Goal: Transaction & Acquisition: Purchase product/service

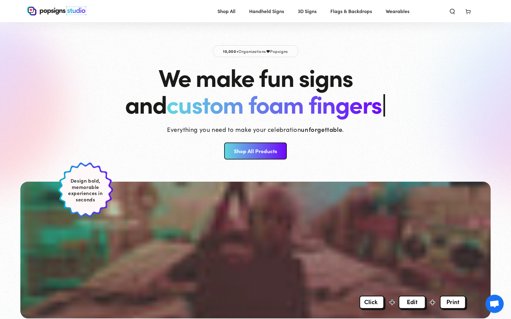
click at [273, 153] on link "Shop All Products" at bounding box center [255, 151] width 62 height 17
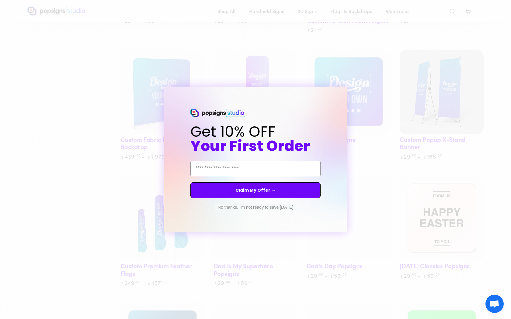
scroll to position [695, 0]
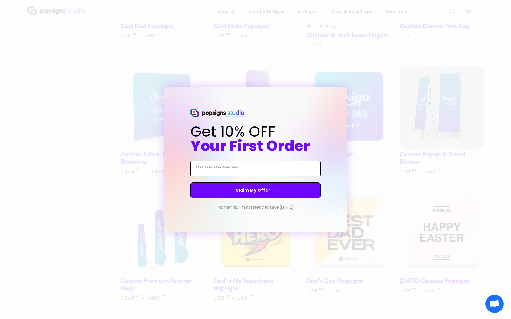
click at [240, 163] on input "Email Address" at bounding box center [255, 168] width 130 height 15
type input "**********"
click at [260, 190] on button "Claim My Offer →" at bounding box center [255, 190] width 130 height 16
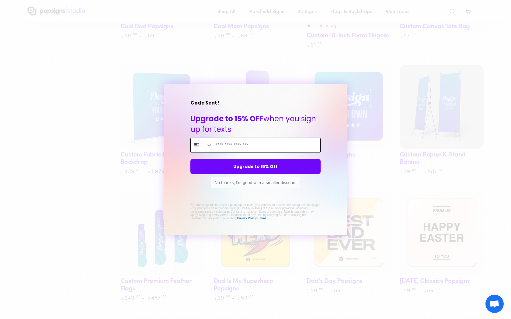
click at [227, 147] on input "Enter mobile phone" at bounding box center [266, 145] width 108 height 15
type input "**********"
click input "******" at bounding box center [0, 0] width 0 height 0
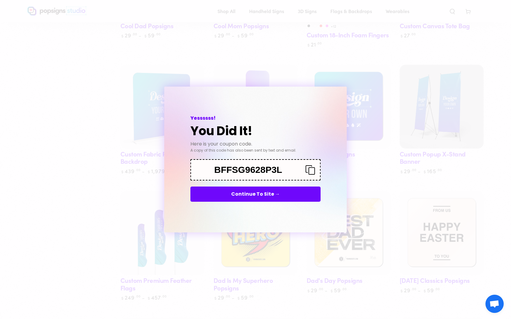
click at [312, 173] on icon "Copy coupon code" at bounding box center [307, 170] width 15 height 10
click at [299, 194] on button "Continue To Site →" at bounding box center [255, 194] width 130 height 15
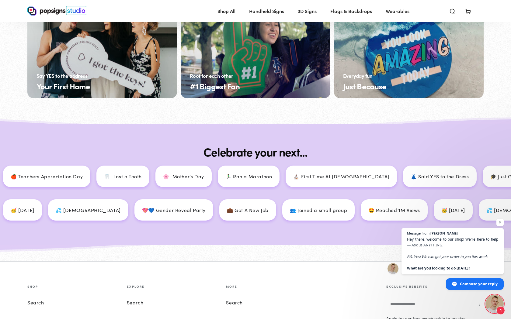
scroll to position [2529, 0]
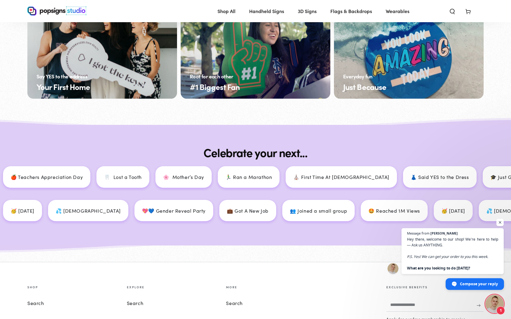
click at [485, 283] on span "Compose your reply" at bounding box center [479, 283] width 38 height 11
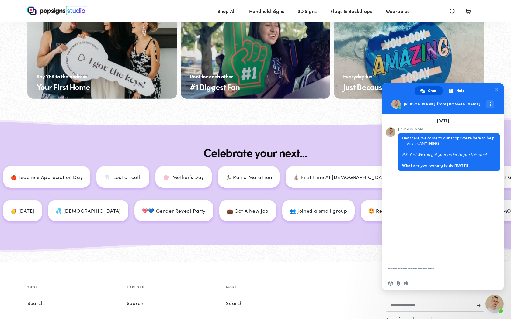
click at [418, 271] on textarea "Compose your message..." at bounding box center [436, 268] width 97 height 15
type textarea "**********"
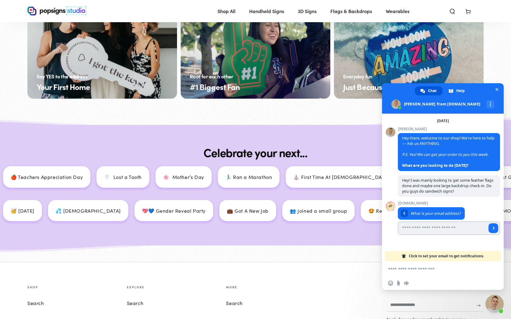
click at [419, 226] on input "Enter your email address..." at bounding box center [442, 228] width 89 height 13
type input "**********"
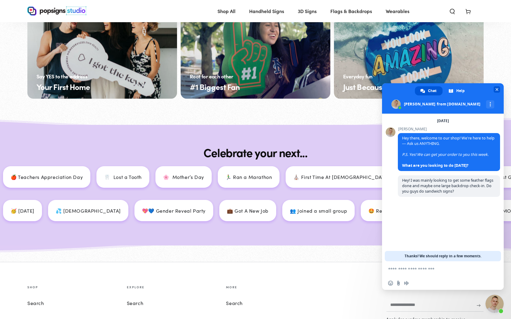
click at [497, 87] on span "Close chat" at bounding box center [496, 89] width 6 height 6
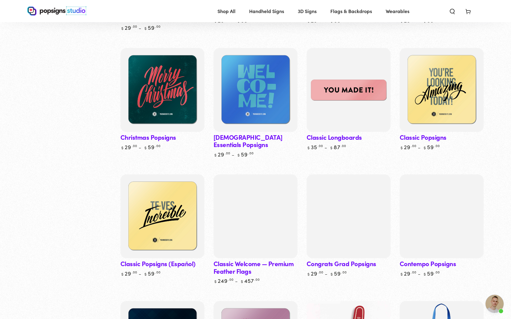
scroll to position [329, 0]
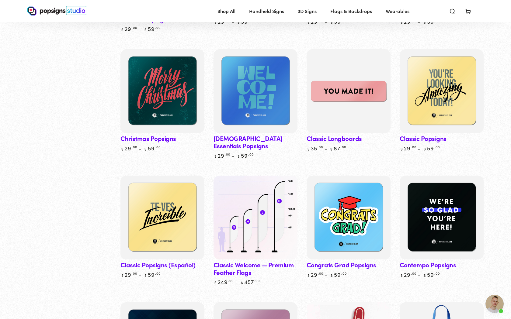
click at [264, 217] on img at bounding box center [255, 217] width 86 height 86
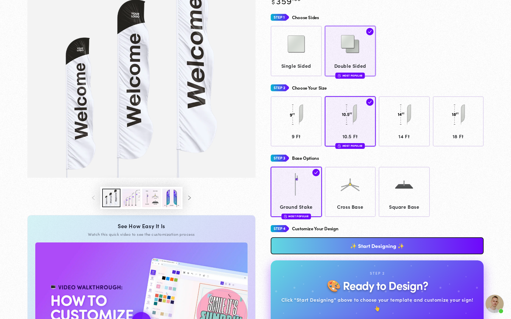
scroll to position [96, 0]
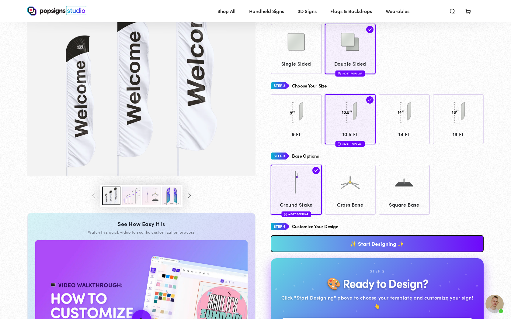
click at [133, 190] on button "Load image 2 in gallery view" at bounding box center [131, 196] width 18 height 19
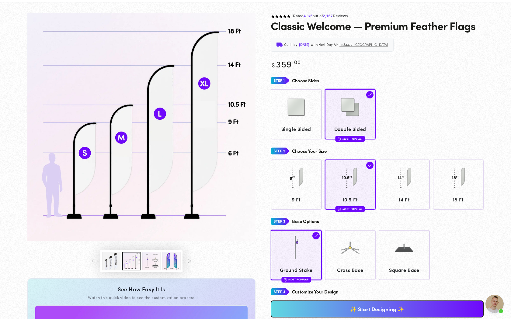
scroll to position [32, 0]
click at [122, 252] on button "Load image 2 in gallery view" at bounding box center [131, 261] width 18 height 19
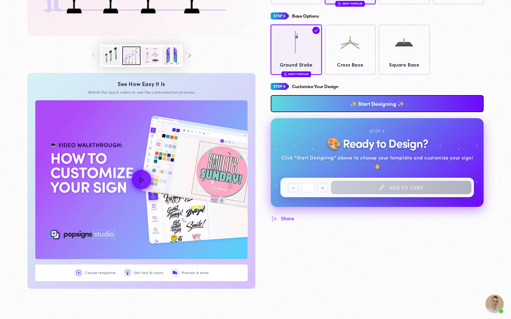
scroll to position [382, 0]
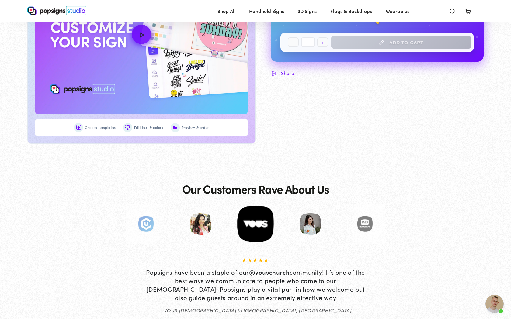
click at [489, 310] on span "Open chat" at bounding box center [494, 304] width 18 height 18
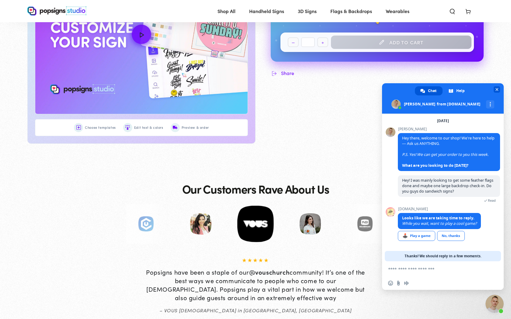
click at [496, 91] on span "Close chat" at bounding box center [496, 90] width 3 height 4
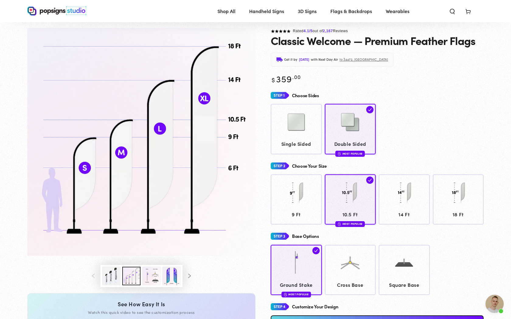
scroll to position [0, 0]
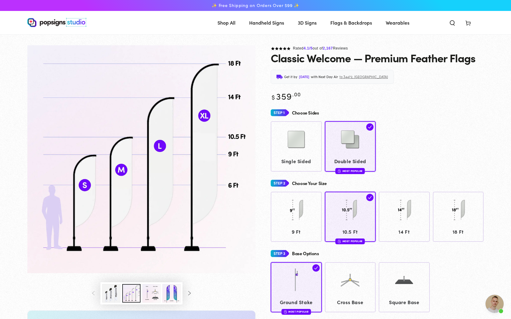
click at [174, 97] on img "Gallery Viewer" at bounding box center [141, 159] width 228 height 228
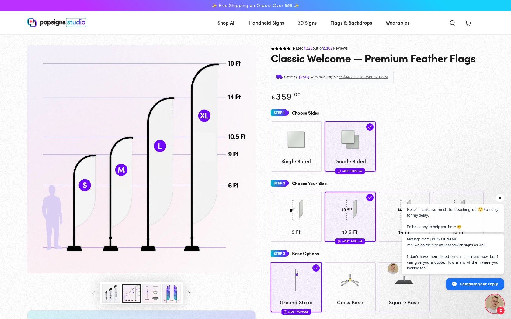
click at [469, 286] on span "Compose your reply" at bounding box center [479, 283] width 38 height 11
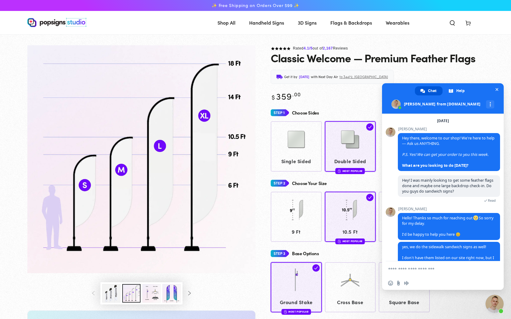
scroll to position [20, 0]
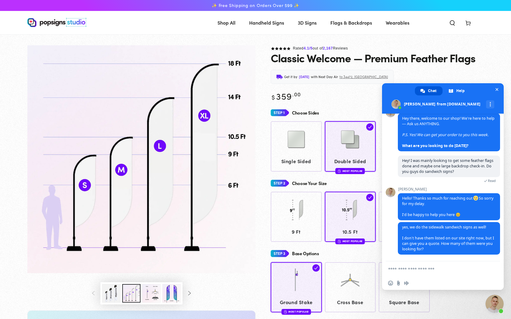
click at [453, 273] on textarea "Compose your message..." at bounding box center [436, 268] width 97 height 15
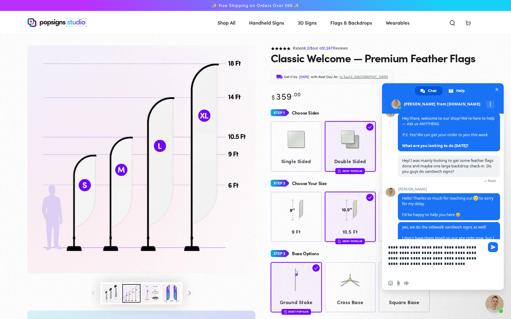
drag, startPoint x: 388, startPoint y: 248, endPoint x: 429, endPoint y: 265, distance: 44.5
click at [429, 265] on textarea "**********" at bounding box center [436, 258] width 97 height 37
type textarea "**********"
click at [416, 263] on textarea "**********" at bounding box center [436, 258] width 97 height 37
drag, startPoint x: 416, startPoint y: 263, endPoint x: 386, endPoint y: 241, distance: 37.3
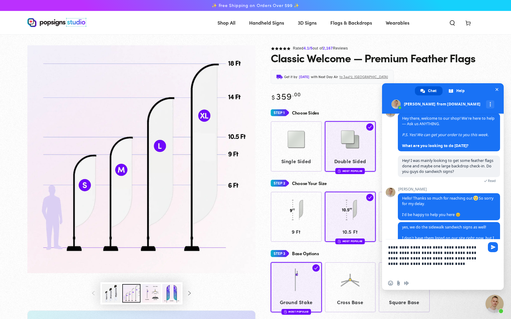
click at [386, 241] on div "**********" at bounding box center [443, 258] width 122 height 37
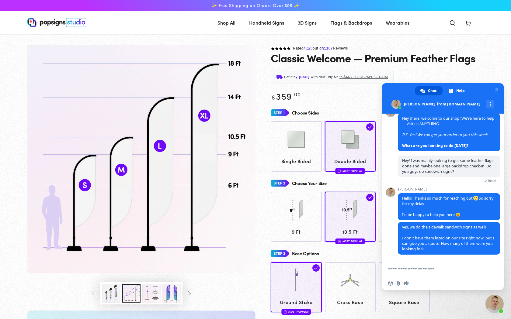
paste textarea "**********"
type textarea "**********"
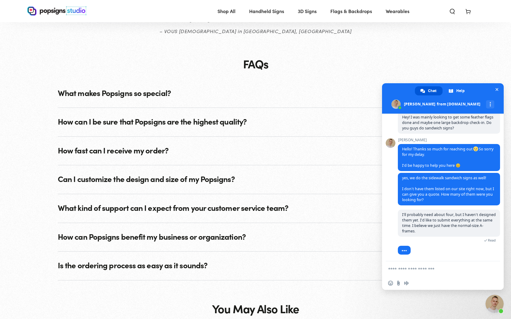
scroll to position [660, 0]
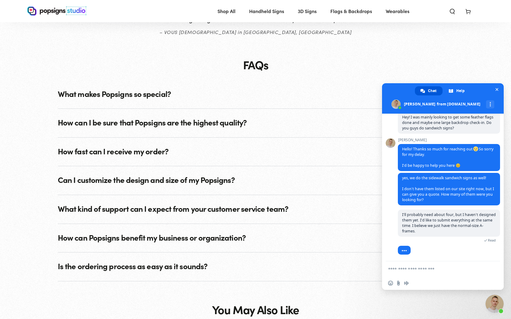
click at [202, 99] on span "What makes Popsigns so special?" at bounding box center [255, 94] width 395 height 29
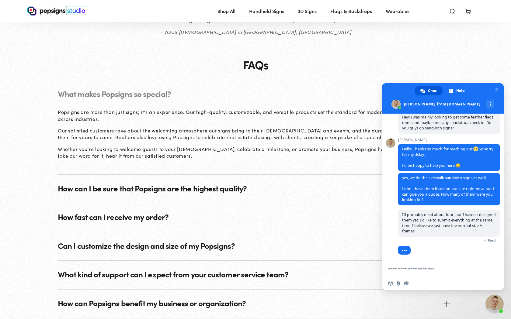
click at [202, 99] on span "What makes Popsigns so special?" at bounding box center [255, 94] width 395 height 29
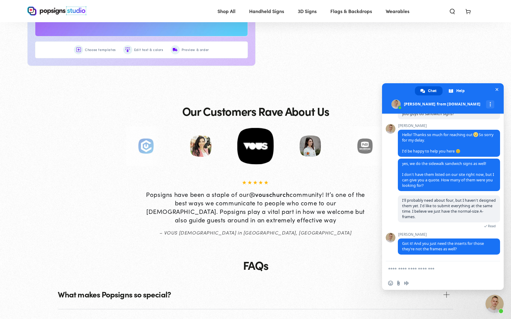
scroll to position [468, 0]
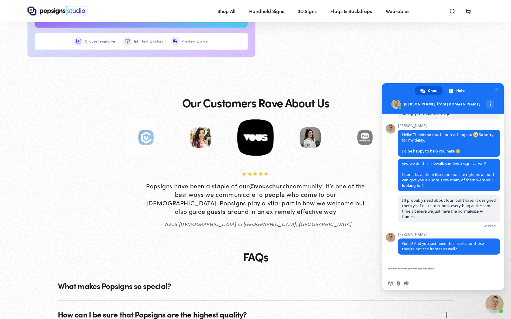
click at [58, 272] on summary "What makes Popsigns so special?" at bounding box center [255, 286] width 395 height 29
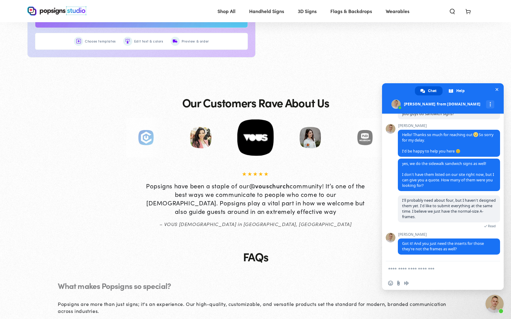
click at [58, 272] on summary "What makes Popsigns so special?" at bounding box center [255, 286] width 395 height 29
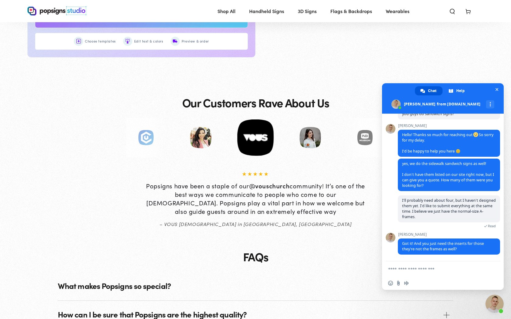
click at [394, 272] on textarea "Compose your message..." at bounding box center [436, 268] width 97 height 15
type textarea "*"
click at [407, 270] on textarea "**********" at bounding box center [436, 266] width 97 height 21
click at [414, 270] on textarea "**********" at bounding box center [436, 266] width 97 height 21
type textarea "**********"
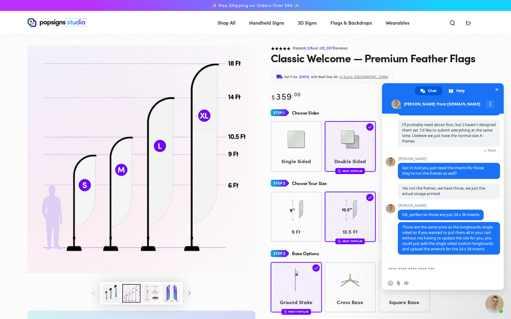
scroll to position [210, 0]
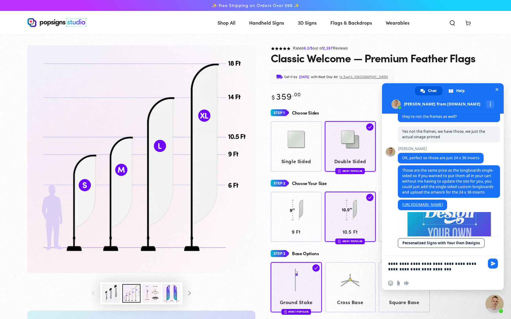
type textarea "**********"
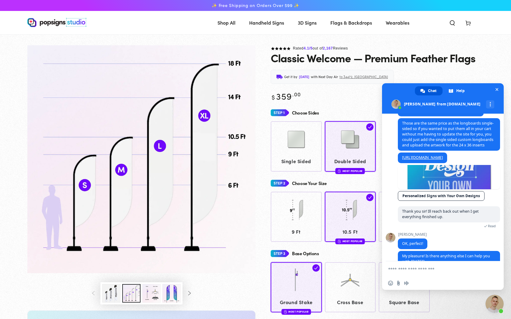
scroll to position [269, 0]
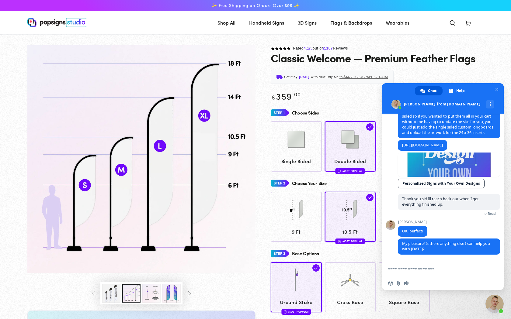
click at [58, 23] on img at bounding box center [56, 22] width 59 height 9
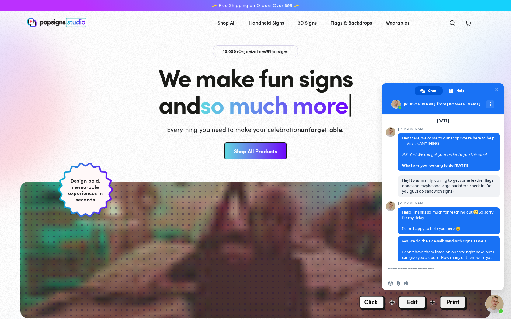
scroll to position [269, 0]
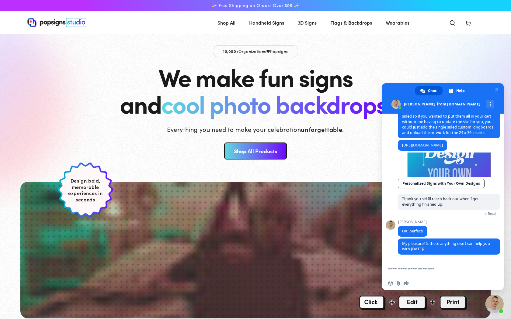
click at [57, 18] on img at bounding box center [56, 22] width 59 height 9
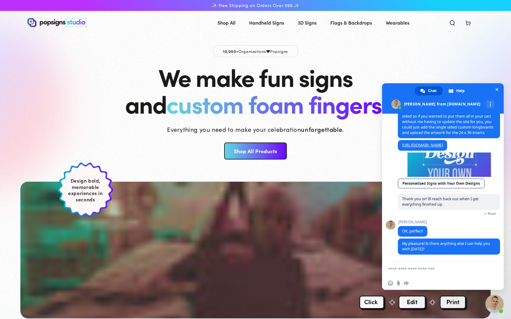
click at [267, 150] on link "Shop All Products" at bounding box center [255, 151] width 62 height 17
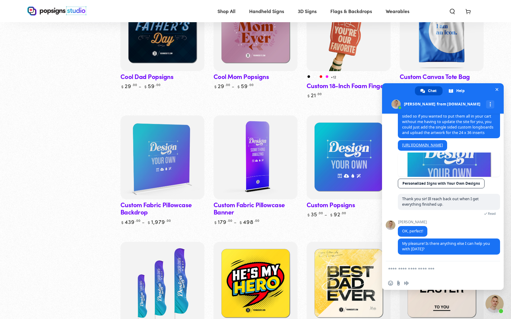
scroll to position [648, 0]
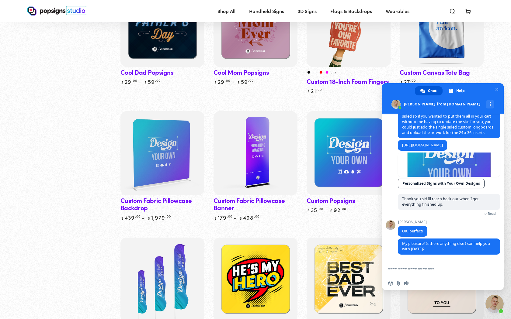
click at [484, 55] on div "Availability Reset In stock (72) Out of stock (0) Price Reset $ 0" at bounding box center [255, 50] width 486 height 1223
click at [499, 91] on span "Close chat" at bounding box center [496, 89] width 6 height 6
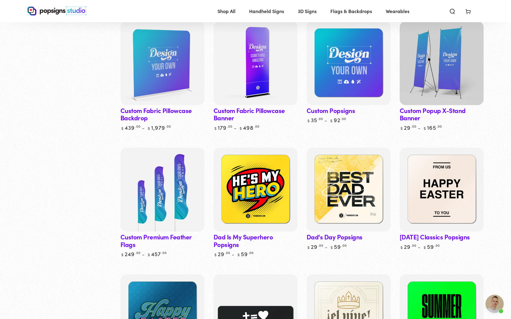
scroll to position [738, 0]
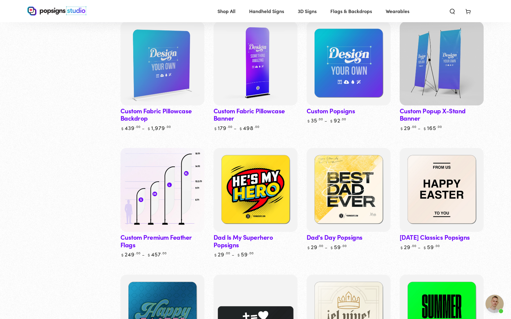
click at [148, 169] on img at bounding box center [162, 190] width 86 height 86
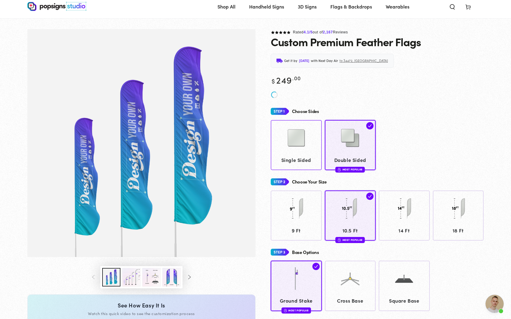
scroll to position [27, 0]
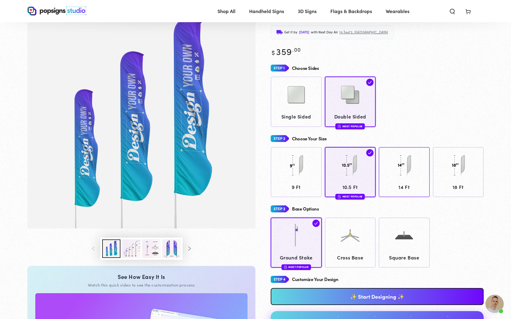
scroll to position [44, 0]
click at [403, 173] on img at bounding box center [404, 165] width 30 height 30
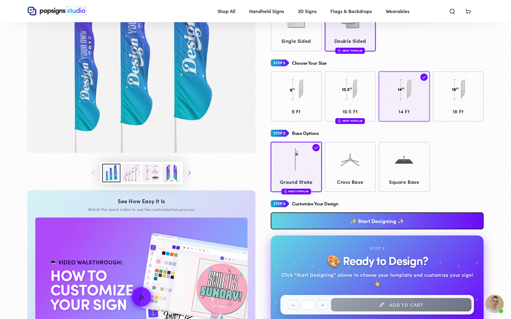
scroll to position [119, 0]
click at [416, 220] on link "✨ Start Designing ✨" at bounding box center [377, 220] width 213 height 17
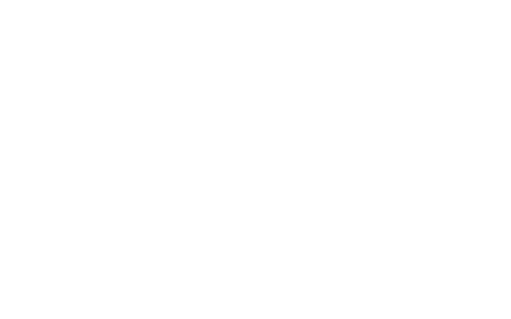
scroll to position [0, 0]
type textarea "An ancient tree with a door leading to a magical world"
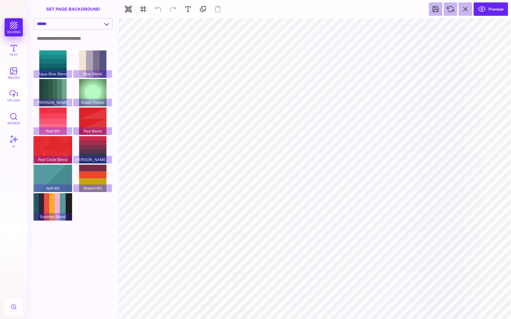
type input "#F1F1F2"
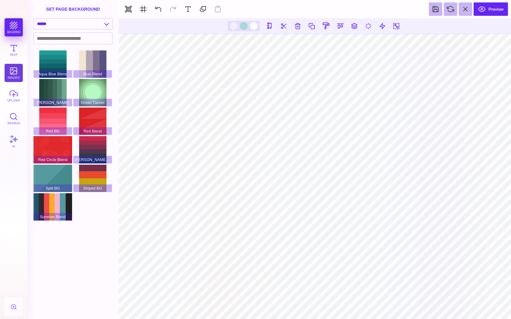
click at [16, 70] on button "images" at bounding box center [14, 73] width 18 height 18
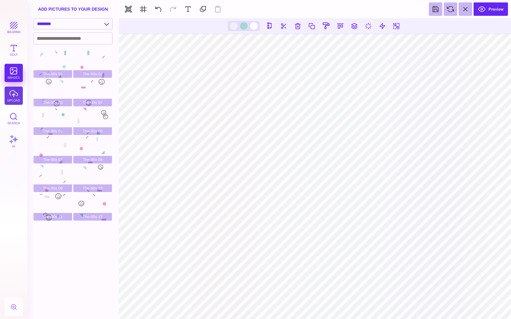
click at [12, 92] on button "upload" at bounding box center [14, 96] width 18 height 18
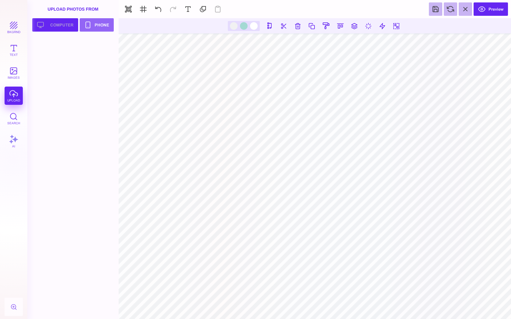
click at [57, 23] on button "Upload your artwork Computer" at bounding box center [55, 24] width 46 height 13
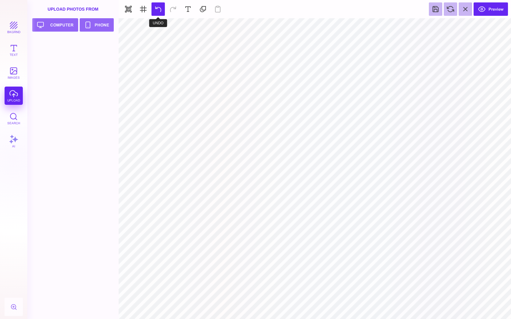
click at [160, 16] on button at bounding box center [157, 8] width 13 height 13
click at [463, 12] on button at bounding box center [464, 8] width 13 height 13
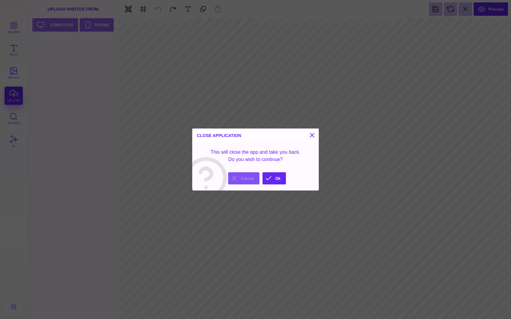
click at [244, 178] on button "Cancel" at bounding box center [243, 178] width 31 height 12
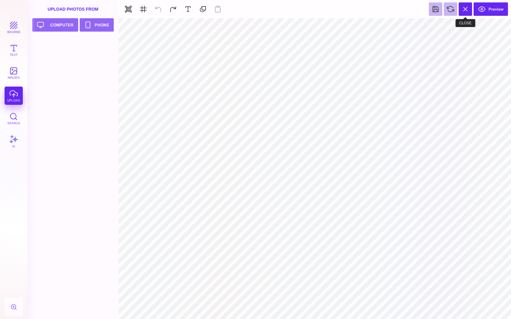
click at [465, 8] on button at bounding box center [464, 8] width 13 height 13
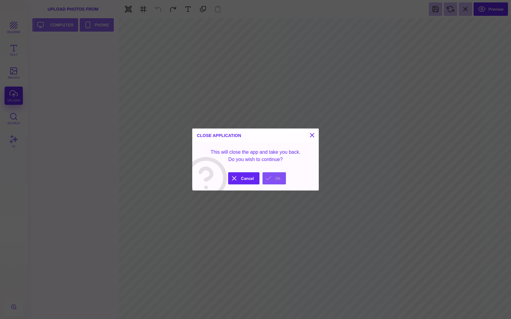
drag, startPoint x: 272, startPoint y: 183, endPoint x: 472, endPoint y: 314, distance: 238.4
click at [272, 183] on button "Ok" at bounding box center [273, 178] width 23 height 12
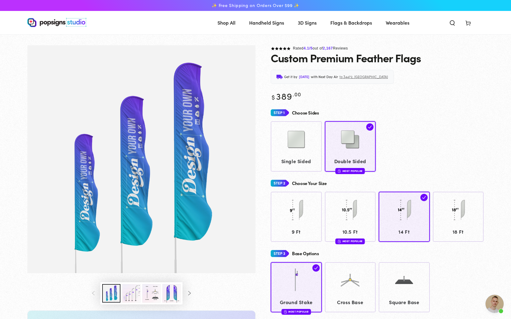
click at [498, 292] on section "Skip to product information 1 / of 7" at bounding box center [255, 300] width 486 height 510
click at [495, 307] on span "Open chat" at bounding box center [494, 304] width 18 height 18
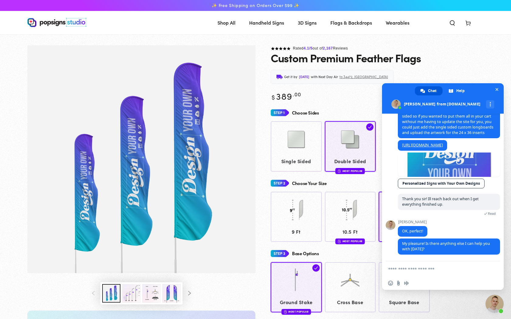
click at [431, 272] on textarea "Compose your message..." at bounding box center [436, 268] width 97 height 15
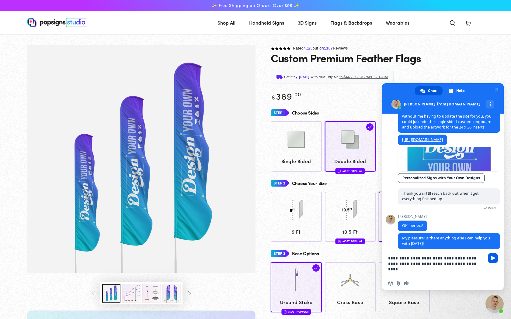
type textarea "**********"
click at [492, 261] on span "Send" at bounding box center [493, 258] width 10 height 10
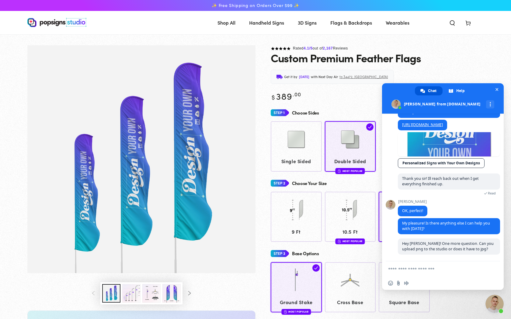
scroll to position [290, 0]
click at [497, 89] on span "Close chat" at bounding box center [496, 90] width 3 height 4
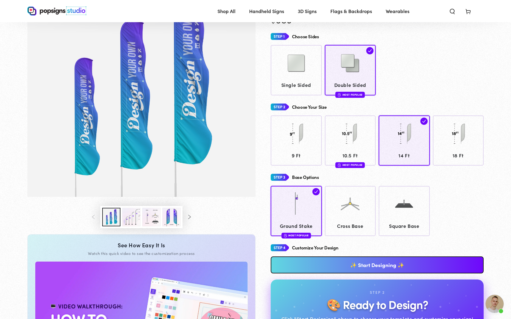
scroll to position [88, 0]
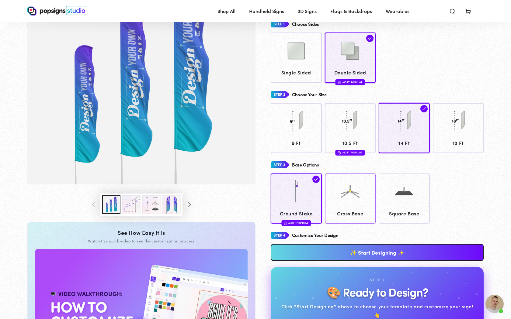
click at [340, 207] on div at bounding box center [349, 192] width 45 height 30
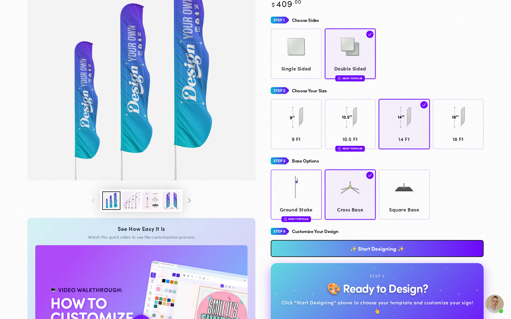
scroll to position [94, 0]
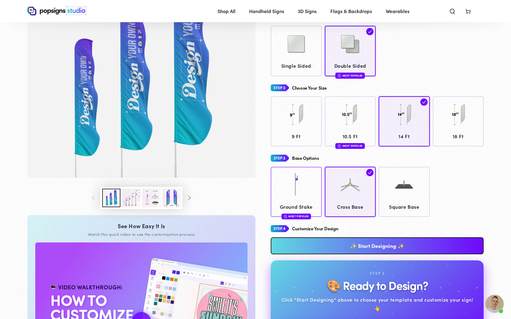
click at [307, 202] on span "Ground Stake" at bounding box center [296, 206] width 45 height 9
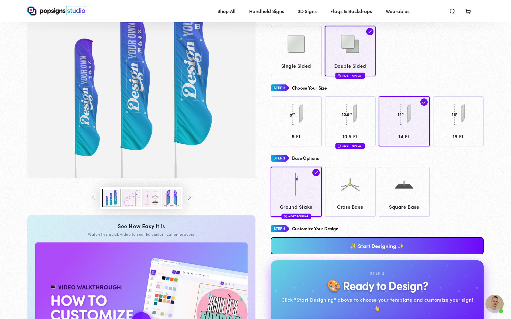
click at [390, 248] on link "✨ Start Designing ✨" at bounding box center [377, 245] width 213 height 17
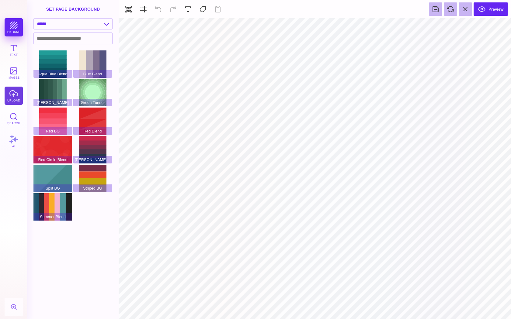
click at [16, 95] on button "upload" at bounding box center [14, 96] width 18 height 18
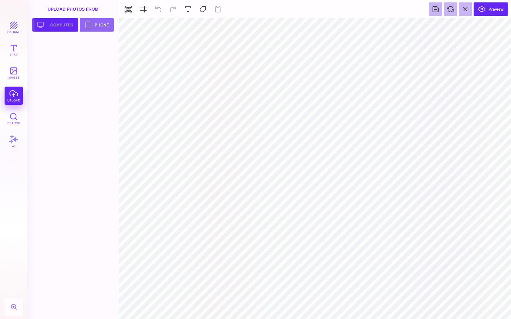
click at [59, 25] on button "Upload your artwork Computer" at bounding box center [55, 24] width 46 height 13
click at [51, 55] on div at bounding box center [52, 51] width 39 height 27
type input "#FFFFFF"
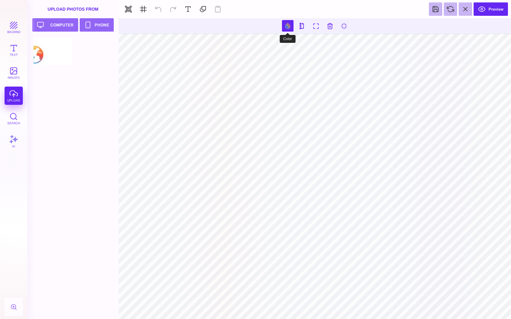
click at [288, 27] on button at bounding box center [288, 26] width 12 height 12
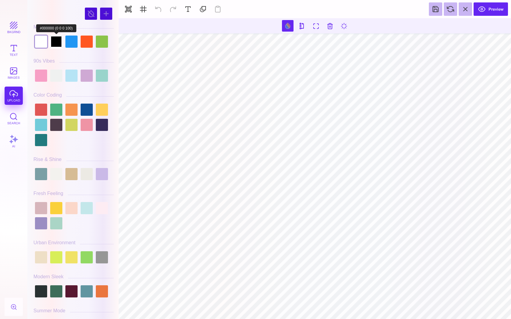
click at [59, 45] on div at bounding box center [56, 42] width 12 height 12
type input "#000000"
click at [59, 45] on div at bounding box center [56, 42] width 12 height 12
click at [161, 10] on section "Preview" at bounding box center [315, 9] width 392 height 18
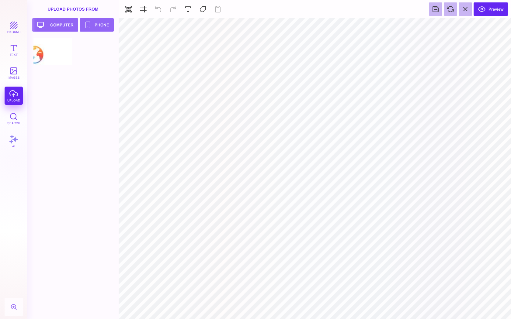
click at [161, 7] on section "Preview" at bounding box center [315, 9] width 392 height 18
click at [60, 24] on button "Upload your artwork Computer" at bounding box center [55, 24] width 46 height 13
click at [12, 73] on button "images" at bounding box center [14, 73] width 18 height 18
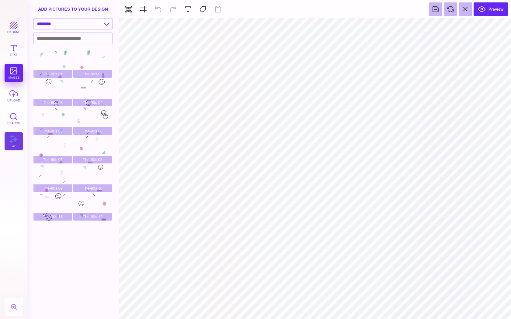
click at [12, 142] on button "AI" at bounding box center [14, 141] width 18 height 18
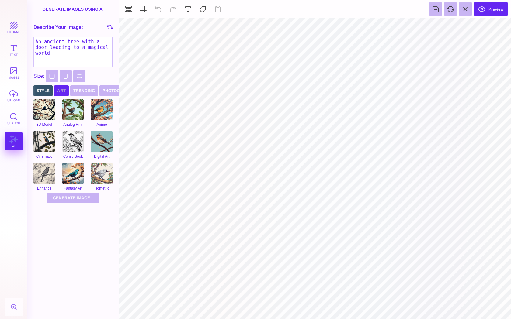
click at [64, 91] on button "Art" at bounding box center [61, 90] width 15 height 11
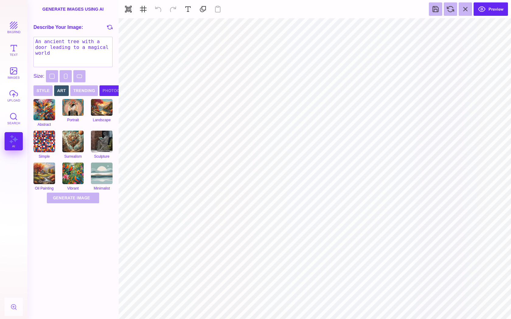
click at [112, 92] on button "Photography" at bounding box center [118, 90] width 38 height 11
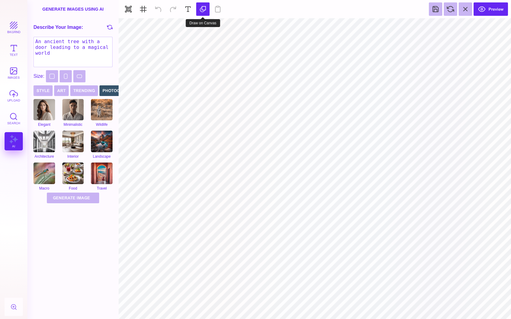
click at [200, 7] on button at bounding box center [202, 8] width 13 height 13
click at [188, 8] on button at bounding box center [187, 8] width 13 height 13
click at [280, 168] on section at bounding box center [315, 168] width 392 height 301
drag, startPoint x: 279, startPoint y: 168, endPoint x: 264, endPoint y: 173, distance: 15.7
click at [264, 173] on section at bounding box center [315, 168] width 392 height 301
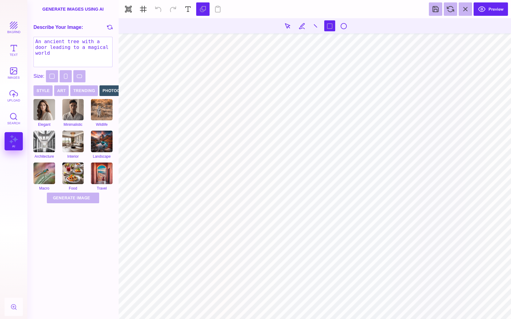
click at [165, 12] on section "Preview" at bounding box center [315, 9] width 392 height 18
click at [158, 10] on section "Preview" at bounding box center [315, 9] width 392 height 18
click at [160, 116] on section at bounding box center [315, 168] width 392 height 301
click at [297, 108] on section at bounding box center [315, 168] width 392 height 301
click at [402, 61] on section at bounding box center [315, 168] width 392 height 301
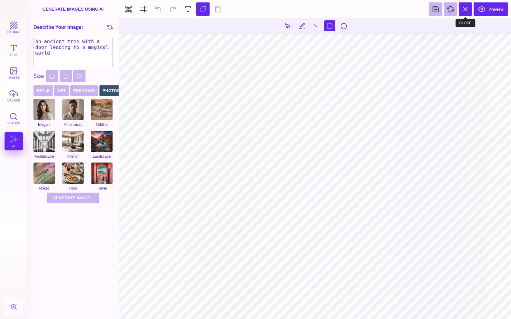
click at [466, 11] on button at bounding box center [464, 8] width 13 height 13
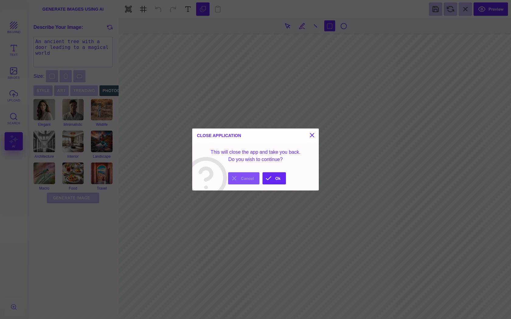
click at [243, 173] on button "Cancel" at bounding box center [243, 178] width 31 height 12
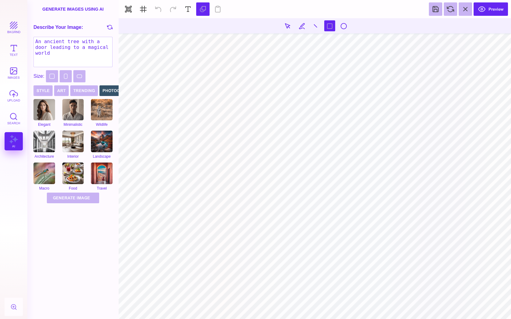
click at [238, 86] on section at bounding box center [315, 168] width 392 height 301
click at [155, 10] on section "Preview" at bounding box center [315, 9] width 392 height 18
click at [136, 103] on section at bounding box center [315, 168] width 392 height 301
click at [14, 146] on div "bkgrnd Text images upload Search AI" at bounding box center [13, 168] width 27 height 301
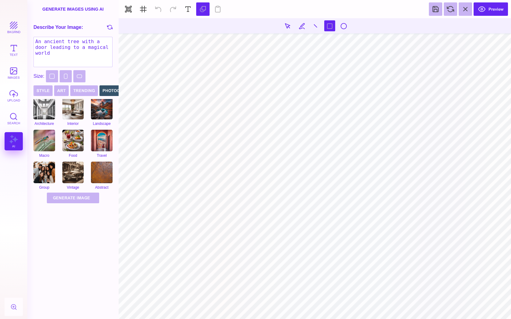
click at [203, 192] on section at bounding box center [315, 168] width 392 height 301
click at [161, 9] on section "Preview" at bounding box center [315, 9] width 392 height 18
click at [125, 8] on button "button" at bounding box center [128, 8] width 13 height 13
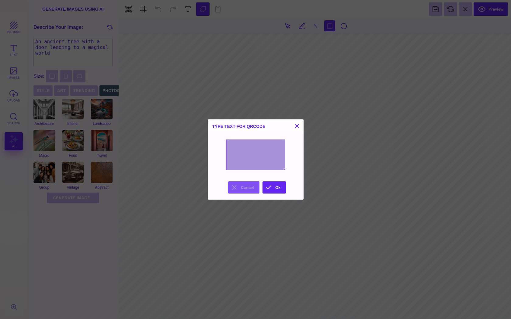
click at [244, 186] on button "Cancel" at bounding box center [243, 187] width 31 height 12
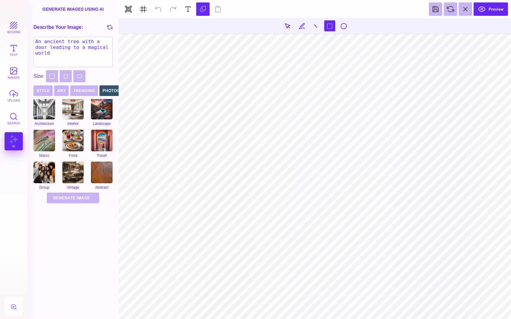
click at [388, 176] on section at bounding box center [315, 168] width 392 height 301
drag, startPoint x: 280, startPoint y: 172, endPoint x: 291, endPoint y: 172, distance: 11.2
click at [291, 172] on section at bounding box center [315, 168] width 392 height 301
click at [262, 138] on section at bounding box center [315, 168] width 392 height 301
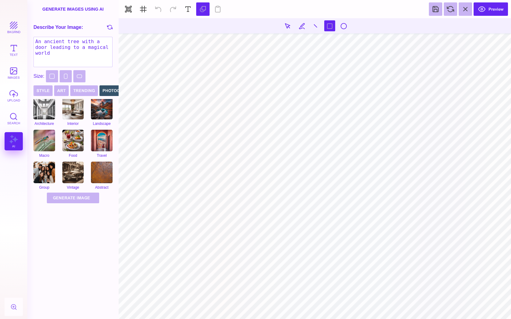
click at [346, 108] on section at bounding box center [315, 168] width 392 height 301
click at [291, 27] on button at bounding box center [287, 25] width 11 height 11
click at [158, 12] on section "Preview" at bounding box center [315, 9] width 392 height 18
click at [172, 26] on section "**********" at bounding box center [255, 159] width 511 height 319
click at [314, 27] on button at bounding box center [315, 25] width 11 height 11
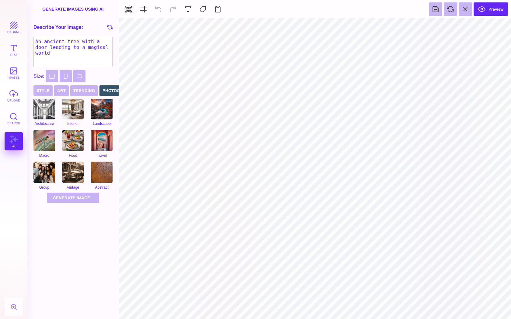
click at [13, 141] on div "bkgrnd Text images upload Search AI" at bounding box center [13, 168] width 27 height 301
click at [488, 9] on button "Preview" at bounding box center [490, 8] width 34 height 13
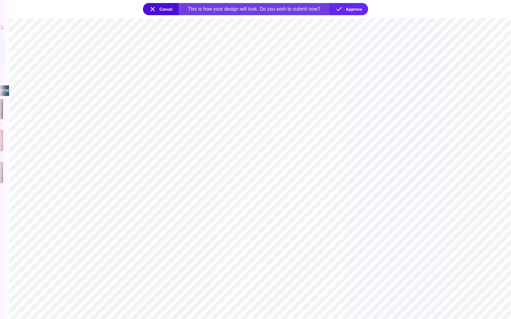
click at [340, 176] on section at bounding box center [260, 168] width 502 height 301
click at [154, 10] on button "Cancel" at bounding box center [161, 9] width 36 height 12
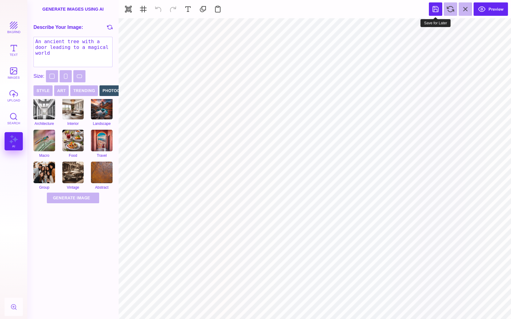
click at [436, 10] on button at bounding box center [435, 8] width 13 height 13
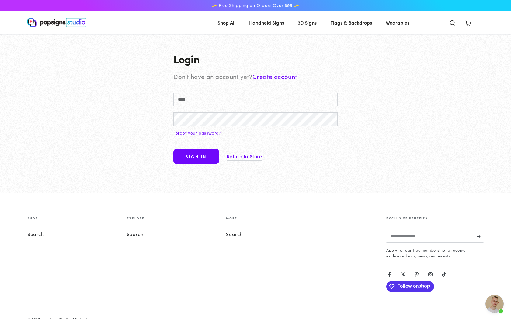
scroll to position [290, 0]
click at [259, 102] on input "Email" at bounding box center [255, 100] width 164 height 14
type input "**********"
click at [173, 149] on button "Sign in" at bounding box center [196, 156] width 46 height 15
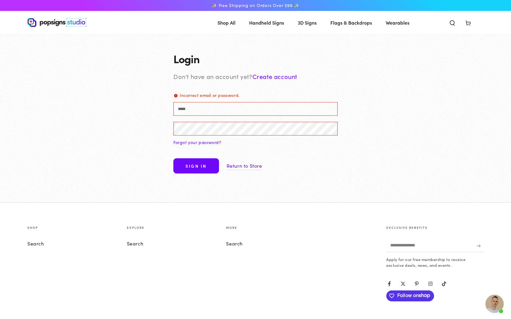
scroll to position [290, 0]
click at [271, 76] on link "Create account" at bounding box center [274, 76] width 45 height 9
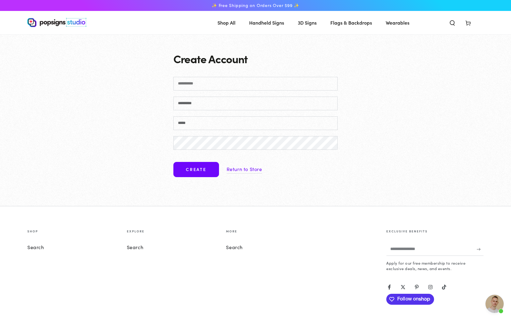
scroll to position [290, 0]
click at [261, 89] on input "First name" at bounding box center [255, 84] width 164 height 14
type input "*********"
click at [251, 109] on input "Last name" at bounding box center [255, 104] width 164 height 14
type input "*****"
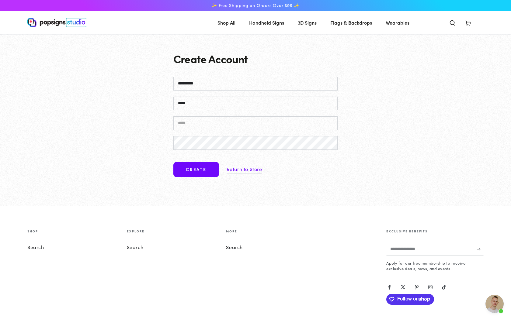
click at [199, 120] on input "Email" at bounding box center [255, 123] width 164 height 14
type input "**********"
click at [196, 172] on button "Create" at bounding box center [196, 169] width 46 height 15
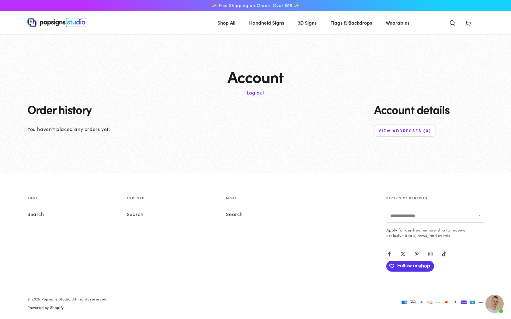
scroll to position [290, 0]
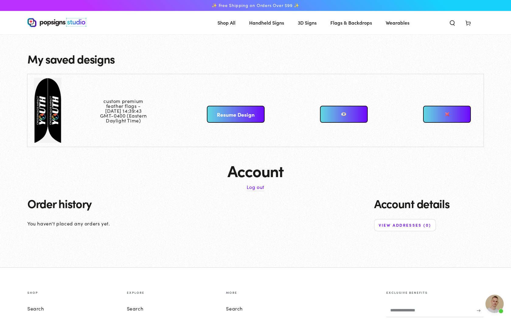
click at [495, 307] on span "Open chat" at bounding box center [494, 304] width 18 height 18
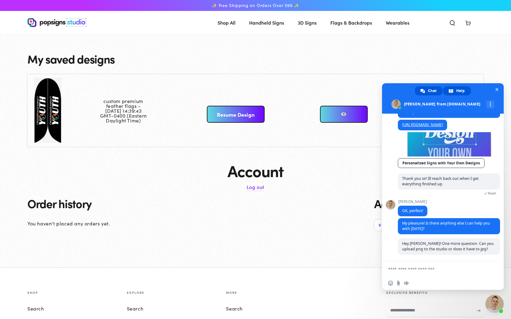
click at [463, 92] on span "Help" at bounding box center [460, 90] width 9 height 9
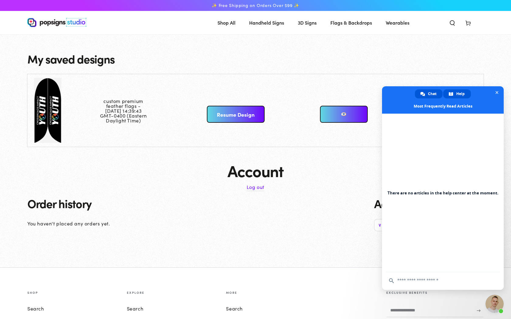
click at [441, 93] on link "Chat" at bounding box center [429, 93] width 28 height 9
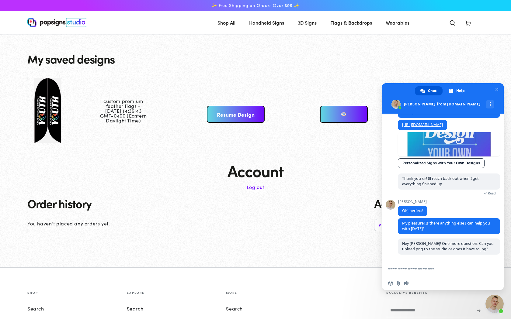
click at [343, 116] on link at bounding box center [344, 114] width 48 height 17
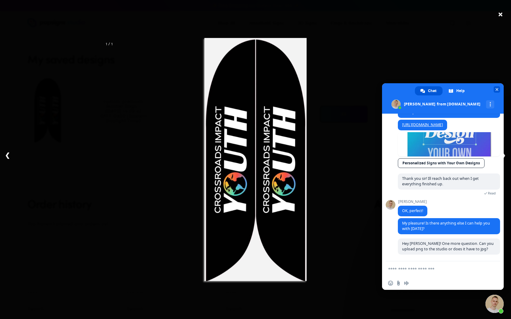
click at [498, 90] on span "Close chat" at bounding box center [496, 90] width 3 height 4
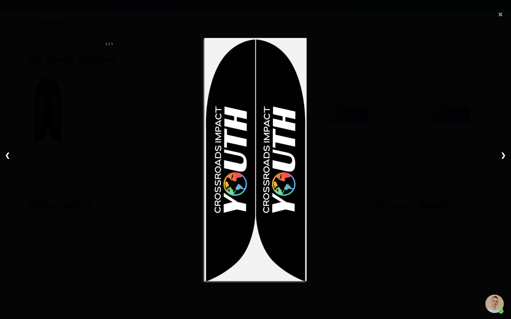
click at [503, 17] on span "×" at bounding box center [500, 12] width 5 height 19
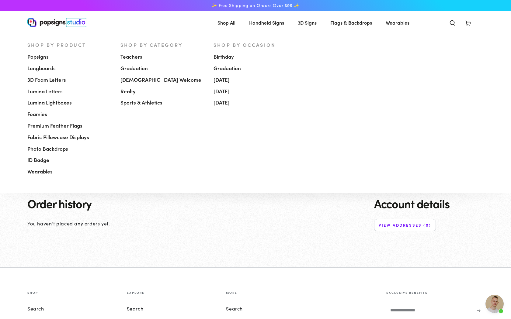
click at [132, 78] on span "[DEMOGRAPHIC_DATA] Welcome" at bounding box center [160, 79] width 81 height 7
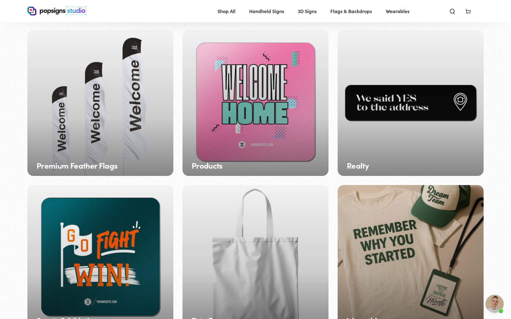
scroll to position [816, 0]
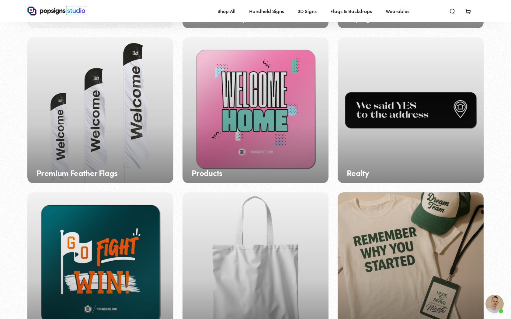
click at [122, 102] on div "Premium Feather Flags" at bounding box center [100, 110] width 146 height 146
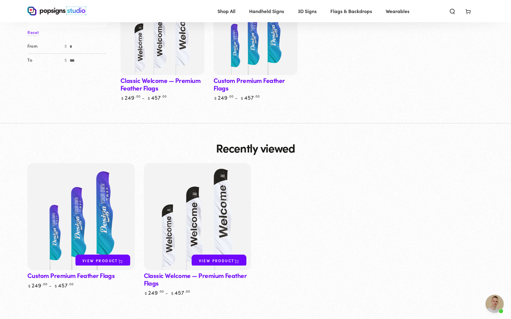
scroll to position [110, 0]
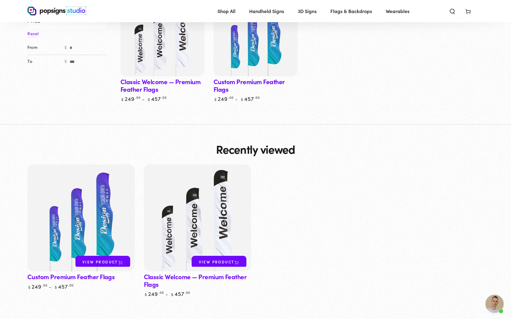
click at [199, 259] on link "View product" at bounding box center [219, 262] width 55 height 12
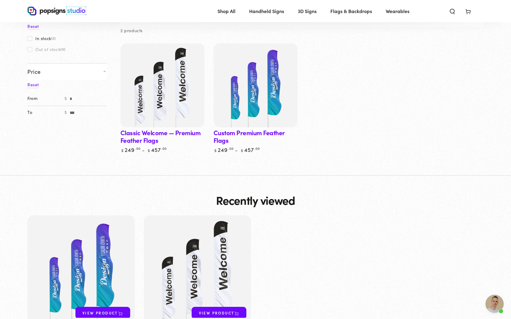
scroll to position [60, 0]
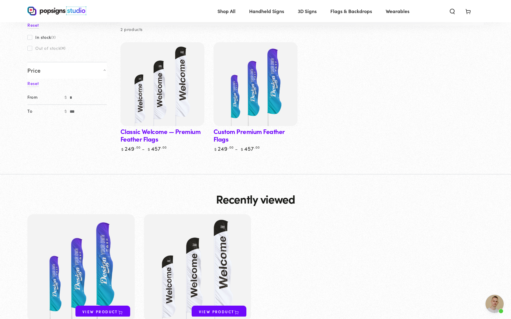
click at [47, 9] on img at bounding box center [56, 10] width 59 height 9
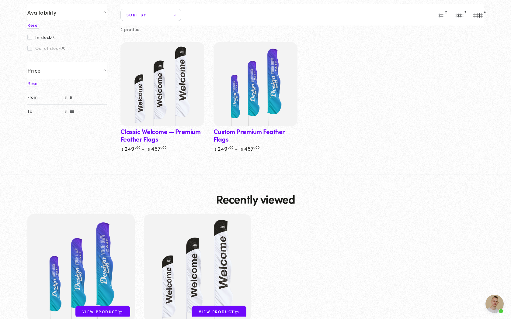
scroll to position [0, 0]
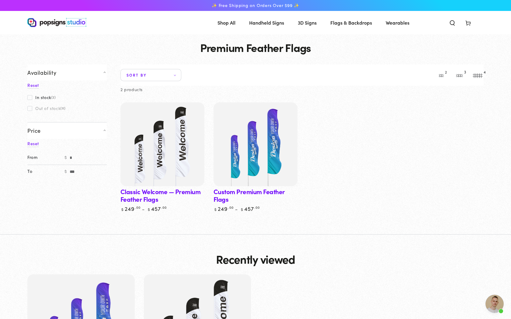
click at [42, 22] on img at bounding box center [56, 22] width 59 height 9
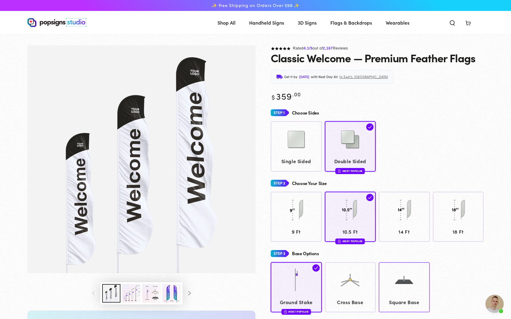
click at [413, 283] on img at bounding box center [404, 280] width 30 height 30
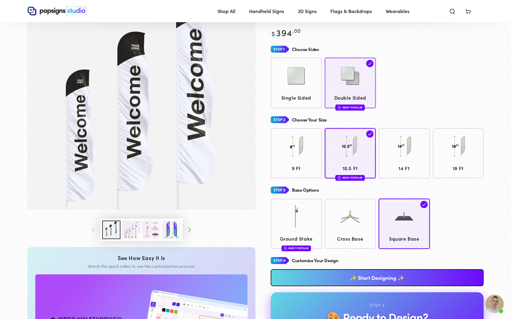
scroll to position [63, 0]
click at [416, 237] on span "Square Base" at bounding box center [404, 238] width 45 height 9
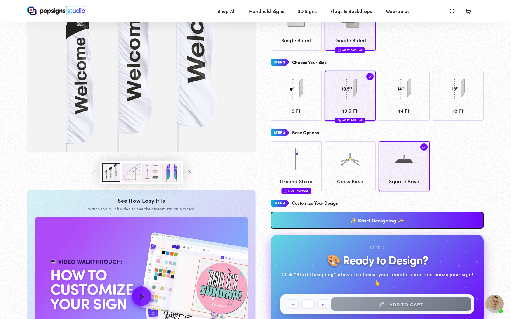
scroll to position [116, 0]
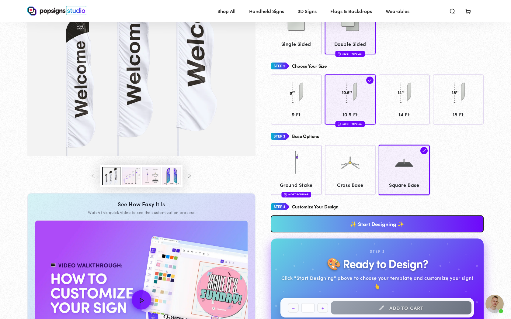
click at [365, 228] on link "✨ Start Designing ✨" at bounding box center [377, 224] width 213 height 17
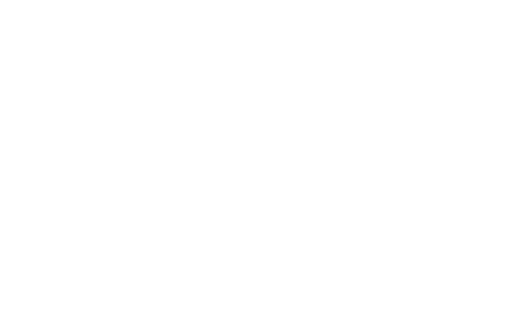
scroll to position [0, 0]
type textarea "An ancient tree with a door leading to a magical world"
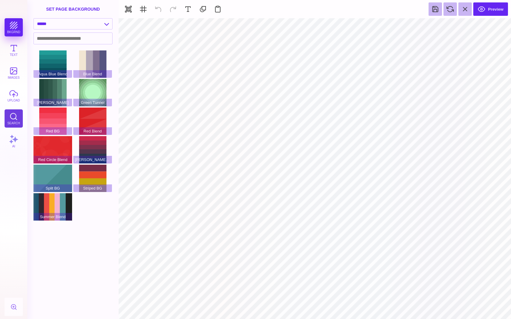
type input "#000000"
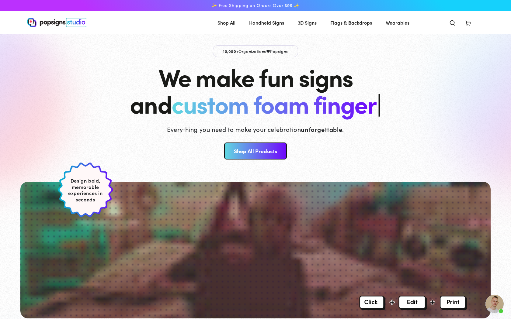
click at [467, 30] on header "Shop All Shop All Shop By Product Shop By Product Shop By Category" at bounding box center [255, 22] width 486 height 23
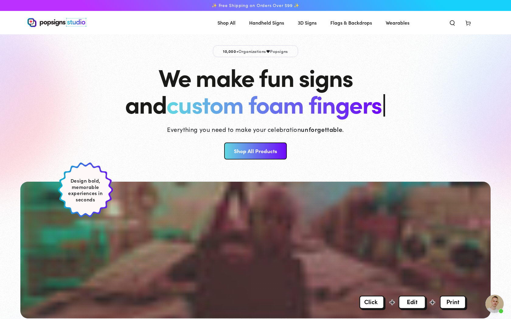
click at [467, 22] on icon at bounding box center [468, 23] width 6 height 6
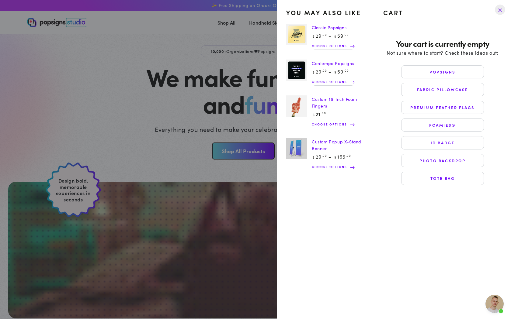
click at [498, 14] on drawer-close-button at bounding box center [500, 9] width 16 height 13
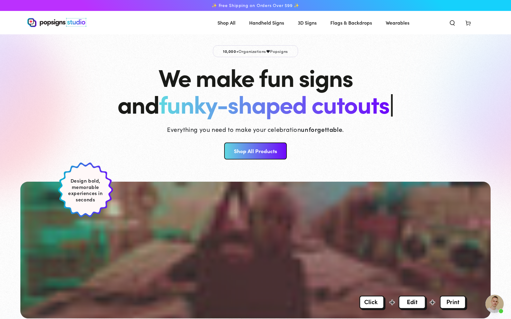
click at [67, 25] on img at bounding box center [56, 22] width 59 height 9
click at [454, 23] on use "Search our site" at bounding box center [452, 23] width 4 height 5
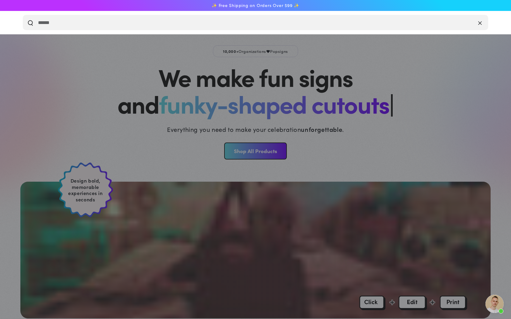
click at [479, 22] on icon "Close" at bounding box center [480, 23] width 4 height 6
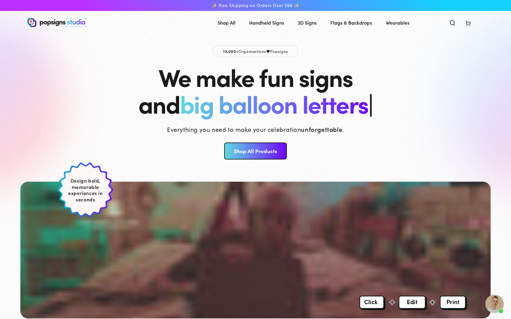
click at [259, 154] on link "Shop All Products" at bounding box center [255, 151] width 62 height 17
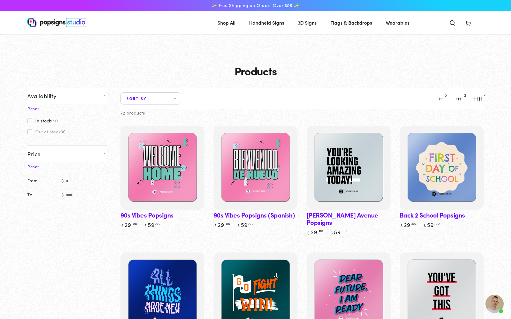
click at [361, 63] on div "Collection: Products" at bounding box center [255, 61] width 511 height 54
click at [63, 23] on img at bounding box center [56, 22] width 59 height 9
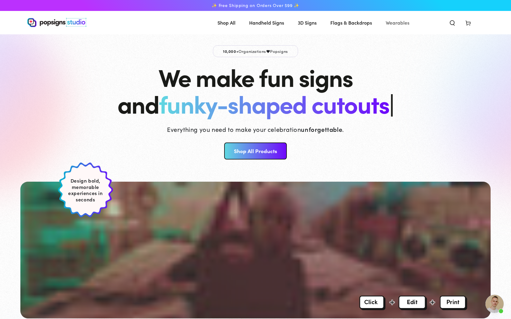
click at [403, 18] on span "Wearables" at bounding box center [397, 22] width 24 height 9
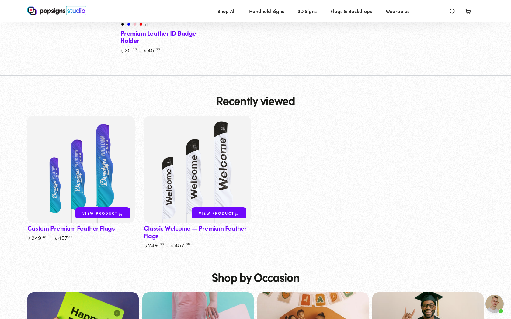
scroll to position [169, 0]
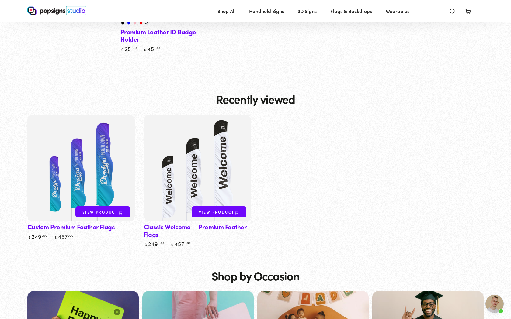
click at [84, 230] on link "Custom Premium Feather Flags" at bounding box center [80, 178] width 107 height 126
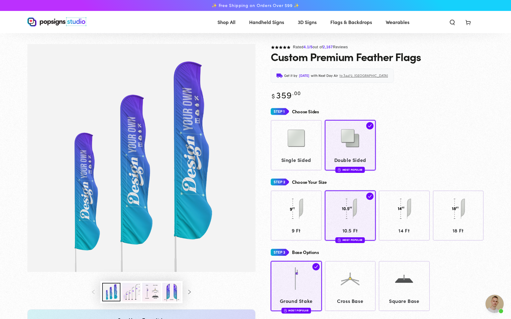
click at [55, 18] on img at bounding box center [56, 21] width 59 height 9
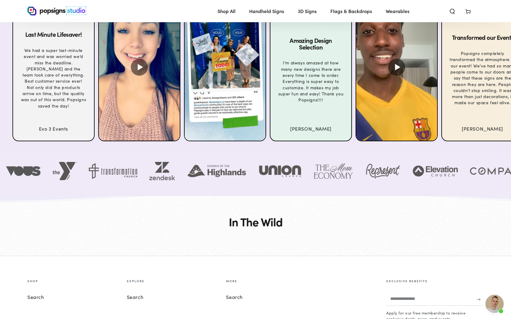
scroll to position [2230, 0]
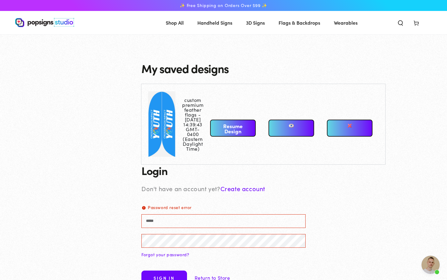
click at [220, 131] on link "Resume Design" at bounding box center [233, 127] width 46 height 17
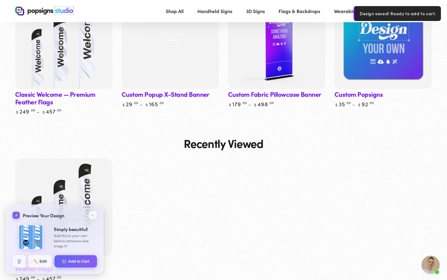
scroll to position [960, 0]
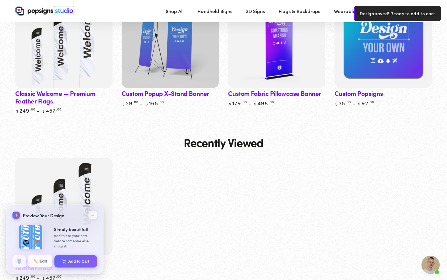
click at [42, 264] on button "✏️ Edit" at bounding box center [40, 260] width 24 height 13
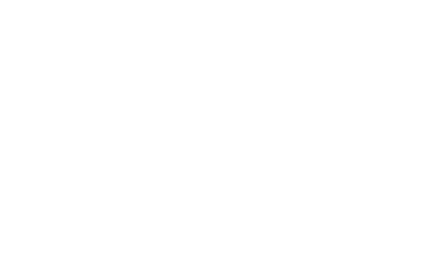
scroll to position [0, 0]
type textarea "An ancient tree with a door leading to a magical world"
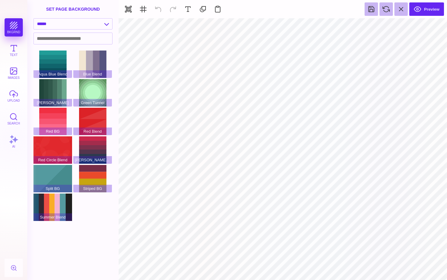
type input "#000000"
click at [262, 26] on button at bounding box center [263, 26] width 12 height 12
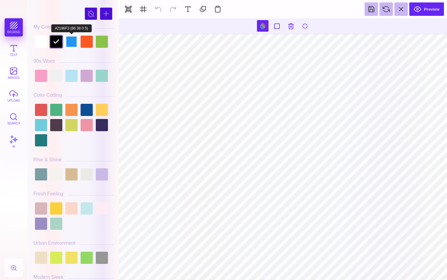
click at [74, 45] on div at bounding box center [71, 42] width 12 height 12
click at [86, 43] on div at bounding box center [87, 42] width 12 height 12
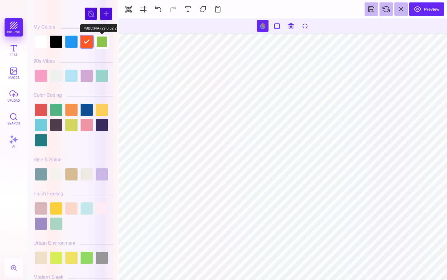
click at [101, 43] on div at bounding box center [102, 42] width 12 height 12
click at [73, 42] on div at bounding box center [71, 42] width 12 height 12
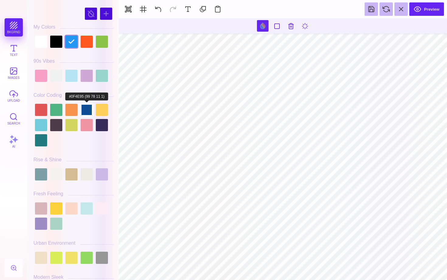
click at [86, 106] on div at bounding box center [87, 110] width 12 height 12
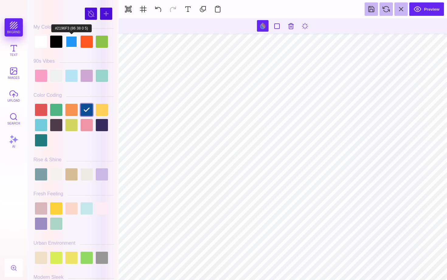
click at [72, 40] on div at bounding box center [71, 42] width 12 height 12
click at [54, 45] on div at bounding box center [56, 42] width 12 height 12
click at [69, 44] on div at bounding box center [71, 42] width 12 height 12
click at [54, 45] on div at bounding box center [56, 42] width 12 height 12
click at [57, 44] on div at bounding box center [56, 42] width 12 height 12
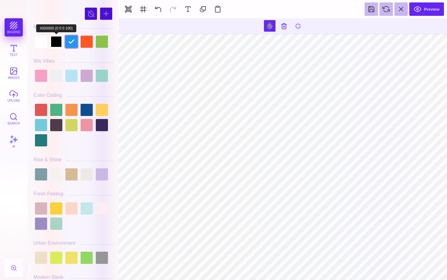
click at [54, 44] on div at bounding box center [56, 42] width 12 height 12
click at [69, 44] on div at bounding box center [71, 42] width 12 height 12
click at [74, 40] on div at bounding box center [71, 42] width 12 height 12
click at [71, 80] on div at bounding box center [71, 76] width 12 height 12
click at [69, 41] on div at bounding box center [71, 42] width 12 height 12
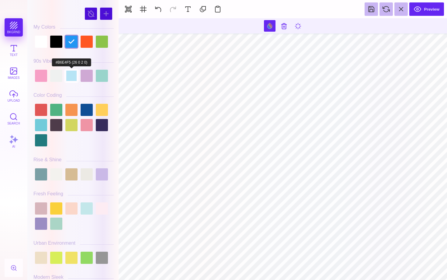
click at [71, 74] on div at bounding box center [71, 76] width 12 height 12
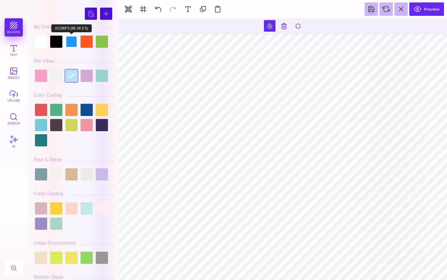
click at [70, 45] on div at bounding box center [71, 42] width 12 height 12
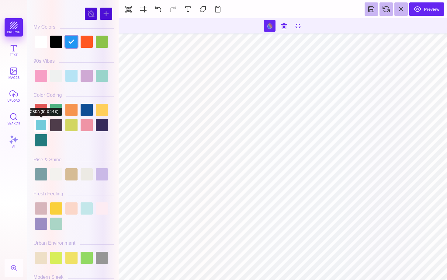
click at [45, 125] on div at bounding box center [41, 125] width 12 height 12
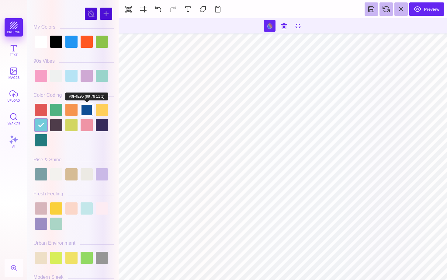
click at [85, 109] on div at bounding box center [87, 110] width 12 height 12
type input "#0F4E95"
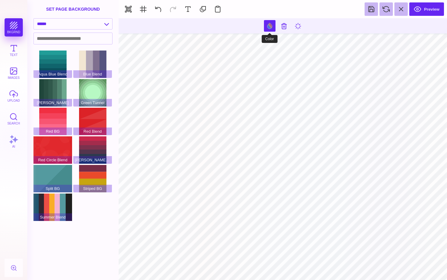
click at [271, 26] on button at bounding box center [270, 26] width 12 height 12
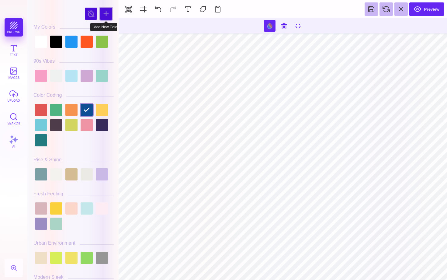
click at [105, 11] on div at bounding box center [106, 14] width 12 height 12
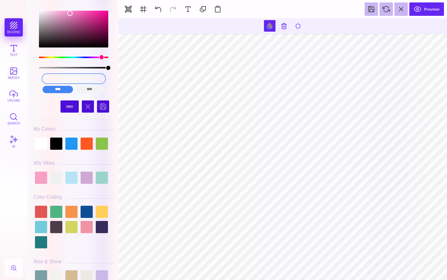
click at [92, 81] on input "#EC82C0" at bounding box center [74, 78] width 62 height 9
paste input "#3c5c8a"
click at [85, 78] on input "#EC82C0#3c5c8a" at bounding box center [74, 78] width 62 height 9
paste input "#3c5c8a"
click at [81, 78] on input "#EC82C0#3c5c8#3c5c8aa" at bounding box center [74, 78] width 62 height 9
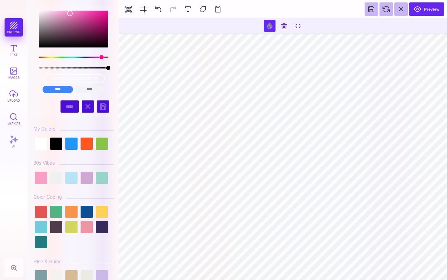
type input "#EC82C0"
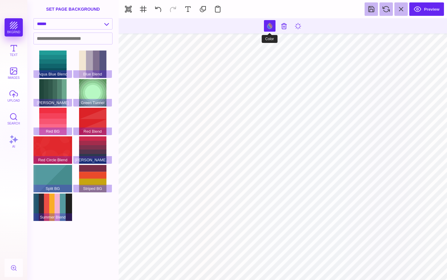
click at [270, 27] on button at bounding box center [270, 26] width 12 height 12
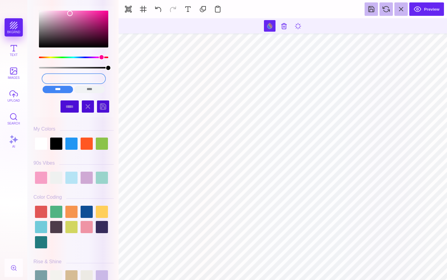
click at [64, 77] on input "#EC82C0" at bounding box center [74, 78] width 62 height 9
click at [80, 82] on input "#EC82C0" at bounding box center [74, 78] width 62 height 9
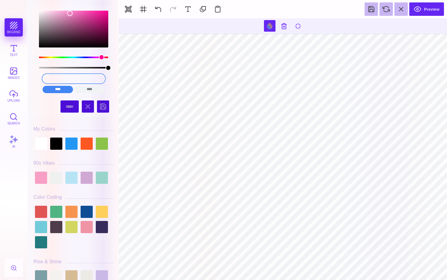
click at [84, 77] on input "#EC82C0" at bounding box center [74, 78] width 62 height 9
click at [275, 24] on button at bounding box center [270, 26] width 12 height 12
click at [273, 24] on button at bounding box center [270, 26] width 12 height 12
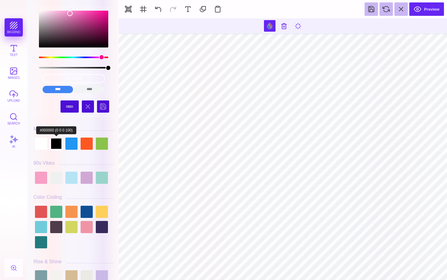
click at [57, 144] on div at bounding box center [56, 143] width 12 height 12
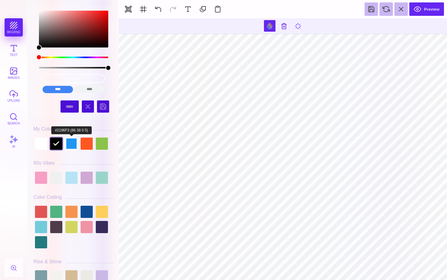
click at [71, 145] on div at bounding box center [71, 143] width 12 height 12
type input "#2196F3"
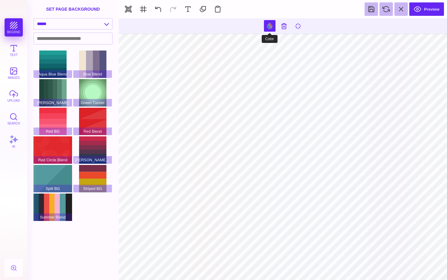
click at [271, 29] on button at bounding box center [270, 26] width 12 height 12
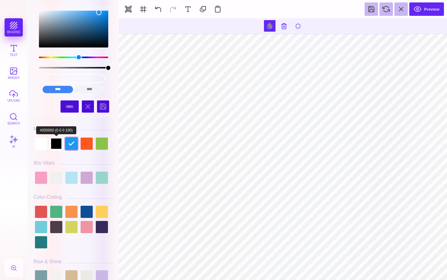
click at [54, 146] on div at bounding box center [56, 143] width 12 height 12
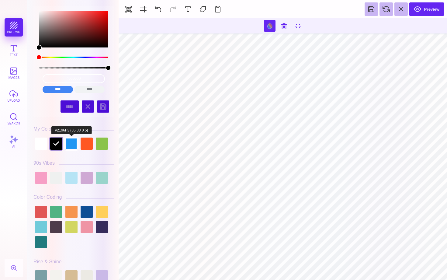
click at [70, 148] on div at bounding box center [71, 143] width 12 height 12
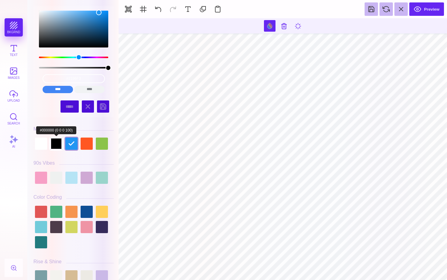
click at [55, 147] on div at bounding box center [56, 143] width 12 height 12
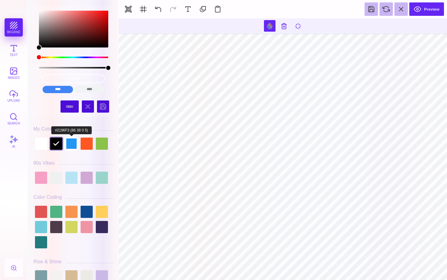
click at [69, 146] on div at bounding box center [71, 143] width 12 height 12
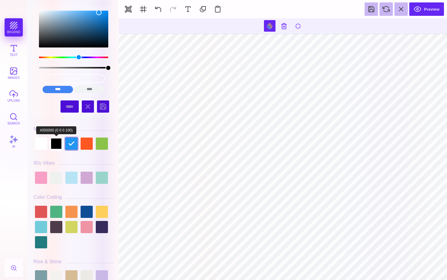
click at [60, 143] on div at bounding box center [56, 143] width 12 height 12
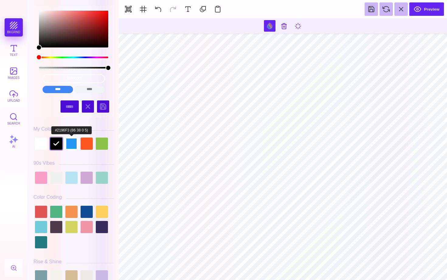
click at [73, 144] on div at bounding box center [71, 143] width 12 height 12
type input "#2196F3"
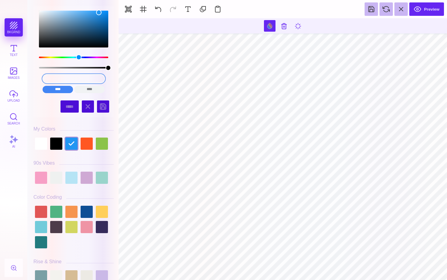
click at [78, 78] on input "#2196F3" at bounding box center [74, 78] width 62 height 9
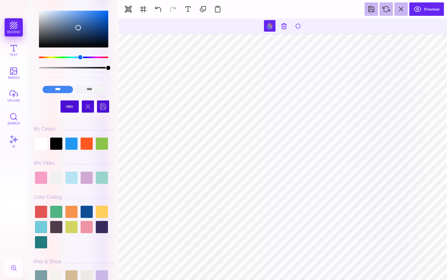
type input "#3C5C8A"
click at [93, 79] on input "#3C5C8A" at bounding box center [74, 78] width 62 height 9
paste input "#83a5be"
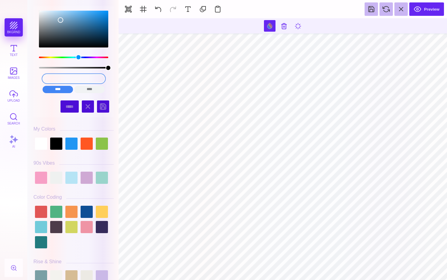
click at [71, 79] on input "#83A5BE" at bounding box center [74, 78] width 62 height 9
click at [69, 79] on input "#8A5BE" at bounding box center [74, 78] width 62 height 9
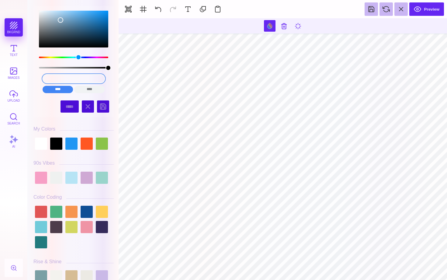
click at [70, 78] on input "#8A5BE" at bounding box center [74, 78] width 62 height 9
type input "#"
type input "5"
click at [68, 79] on input "5" at bounding box center [74, 78] width 62 height 9
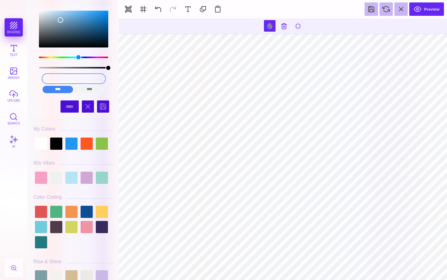
click at [68, 79] on input "5" at bounding box center [74, 78] width 62 height 9
type input "#569FEF"
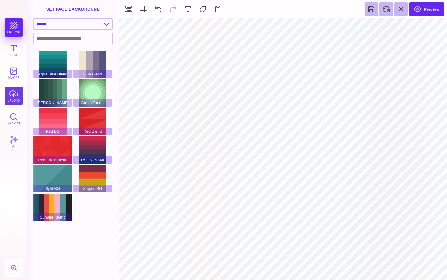
click at [15, 95] on button "upload" at bounding box center [14, 96] width 18 height 18
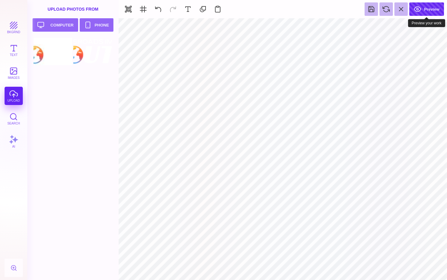
click at [417, 10] on button "Preview" at bounding box center [426, 8] width 35 height 13
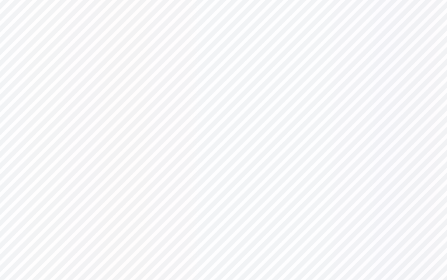
click at [308, 60] on section at bounding box center [214, 112] width 438 height 261
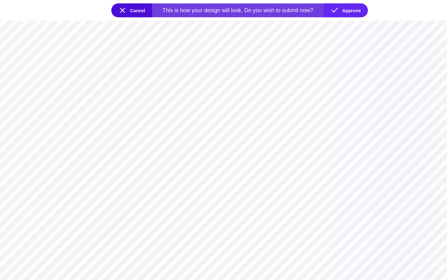
click at [106, 7] on button "Cancel" at bounding box center [114, 9] width 36 height 12
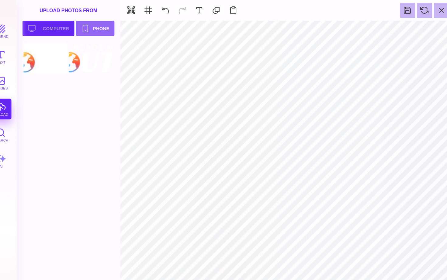
click at [56, 25] on button "Upload your artwork Computer" at bounding box center [41, 24] width 46 height 13
click at [25, 88] on div at bounding box center [38, 79] width 39 height 27
type input "#569FEF"
